Goal: Complete application form

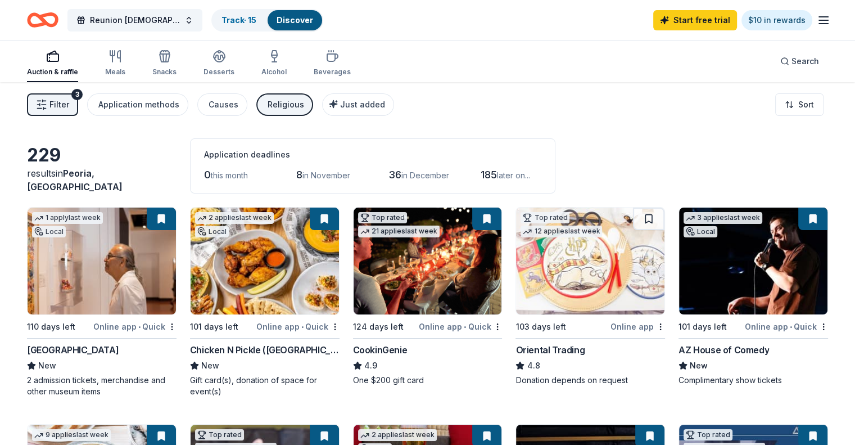
click at [69, 107] on span "Filter" at bounding box center [59, 104] width 20 height 13
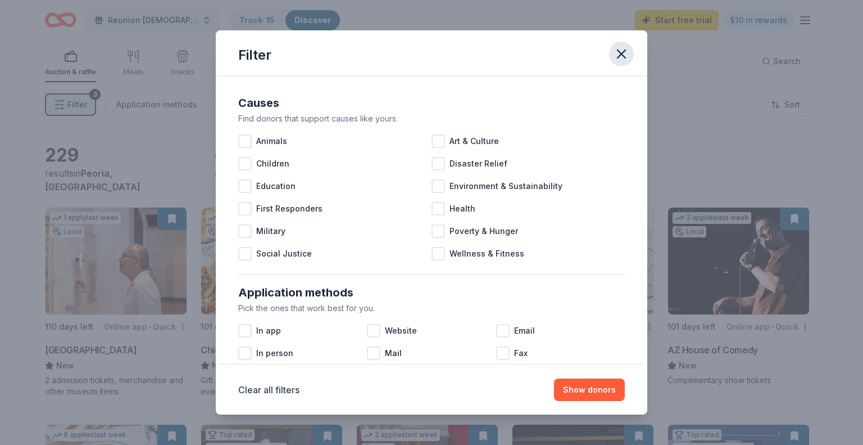
click at [629, 61] on button "button" at bounding box center [621, 54] width 25 height 25
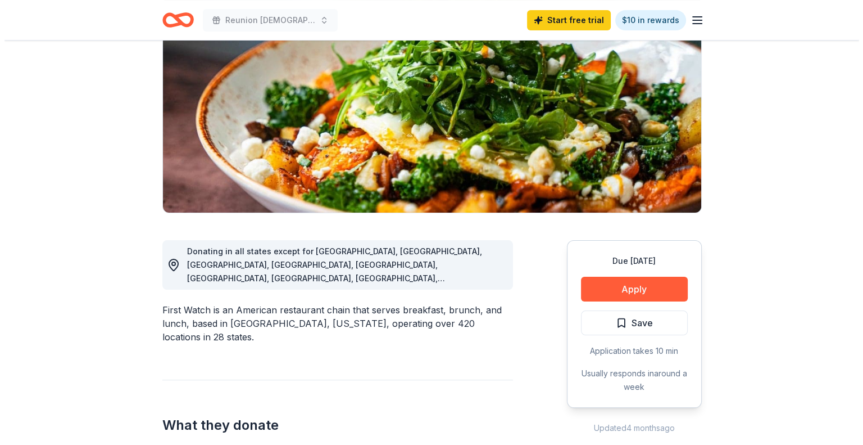
scroll to position [56, 0]
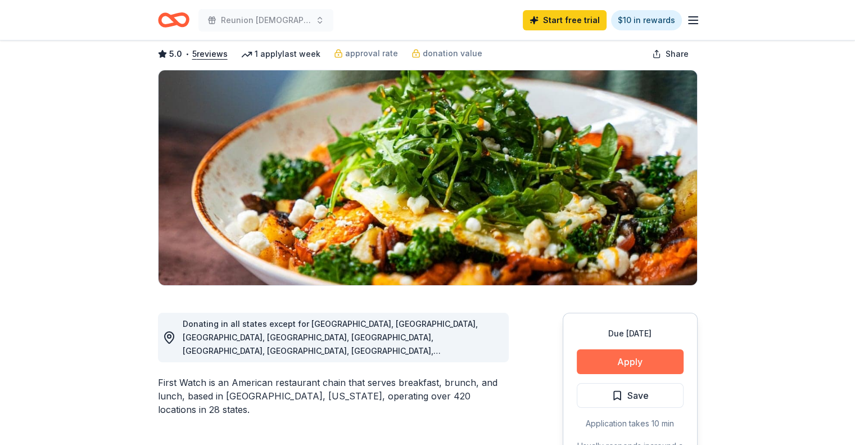
click at [632, 362] on button "Apply" at bounding box center [630, 361] width 107 height 25
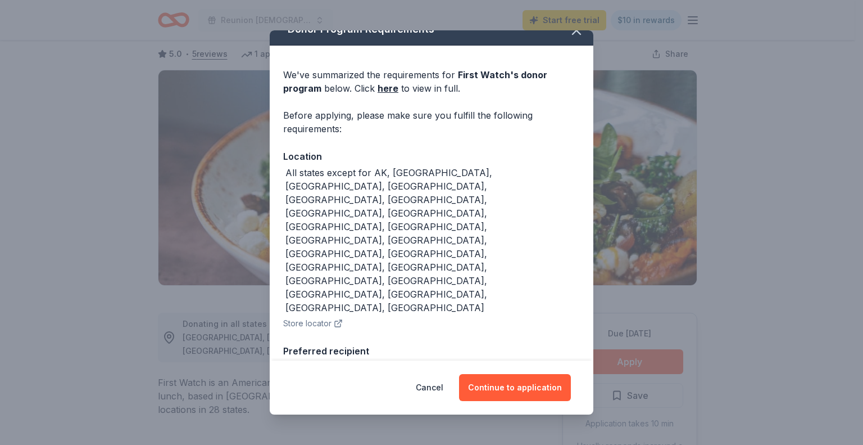
scroll to position [26, 0]
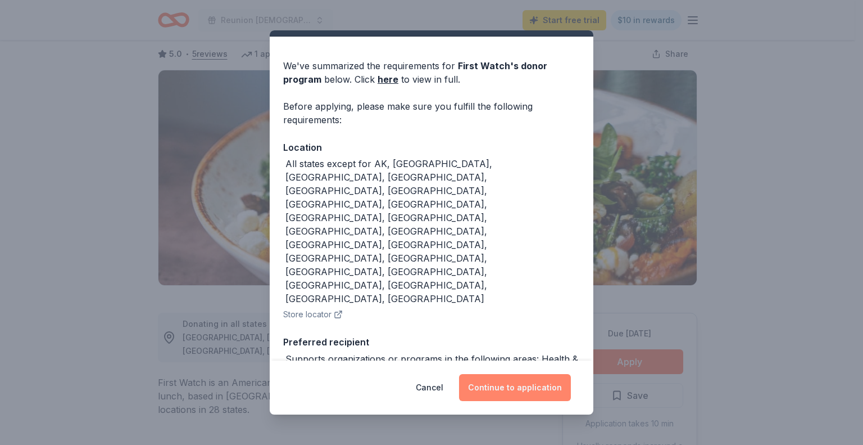
click at [518, 388] on button "Continue to application" at bounding box center [515, 387] width 112 height 27
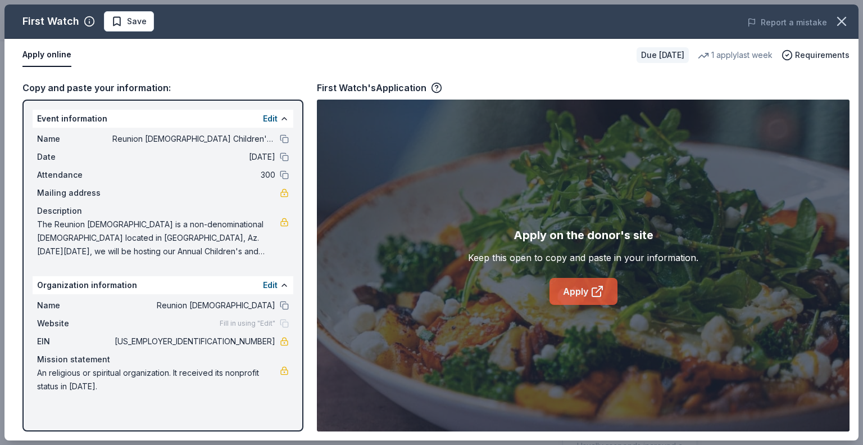
click at [582, 292] on link "Apply" at bounding box center [584, 291] width 68 height 27
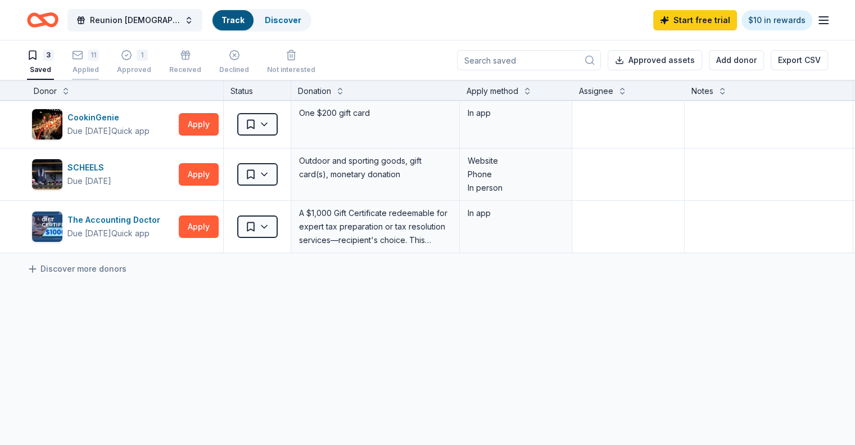
click at [99, 63] on div "11 Applied" at bounding box center [85, 61] width 27 height 25
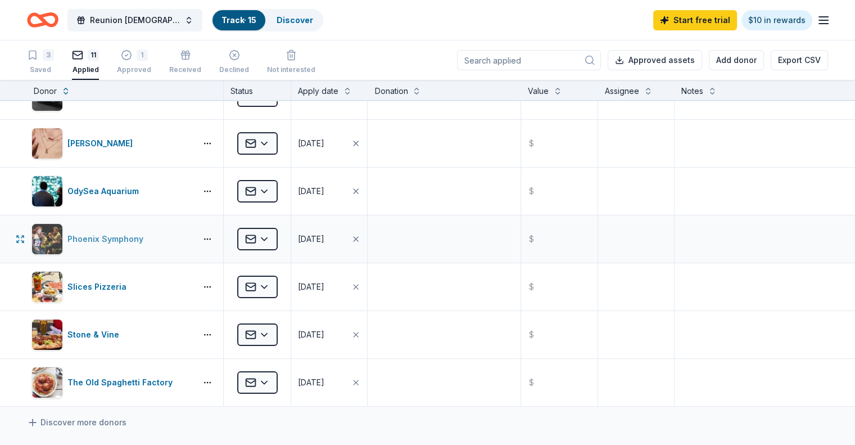
scroll to position [225, 0]
